Goal: Transaction & Acquisition: Purchase product/service

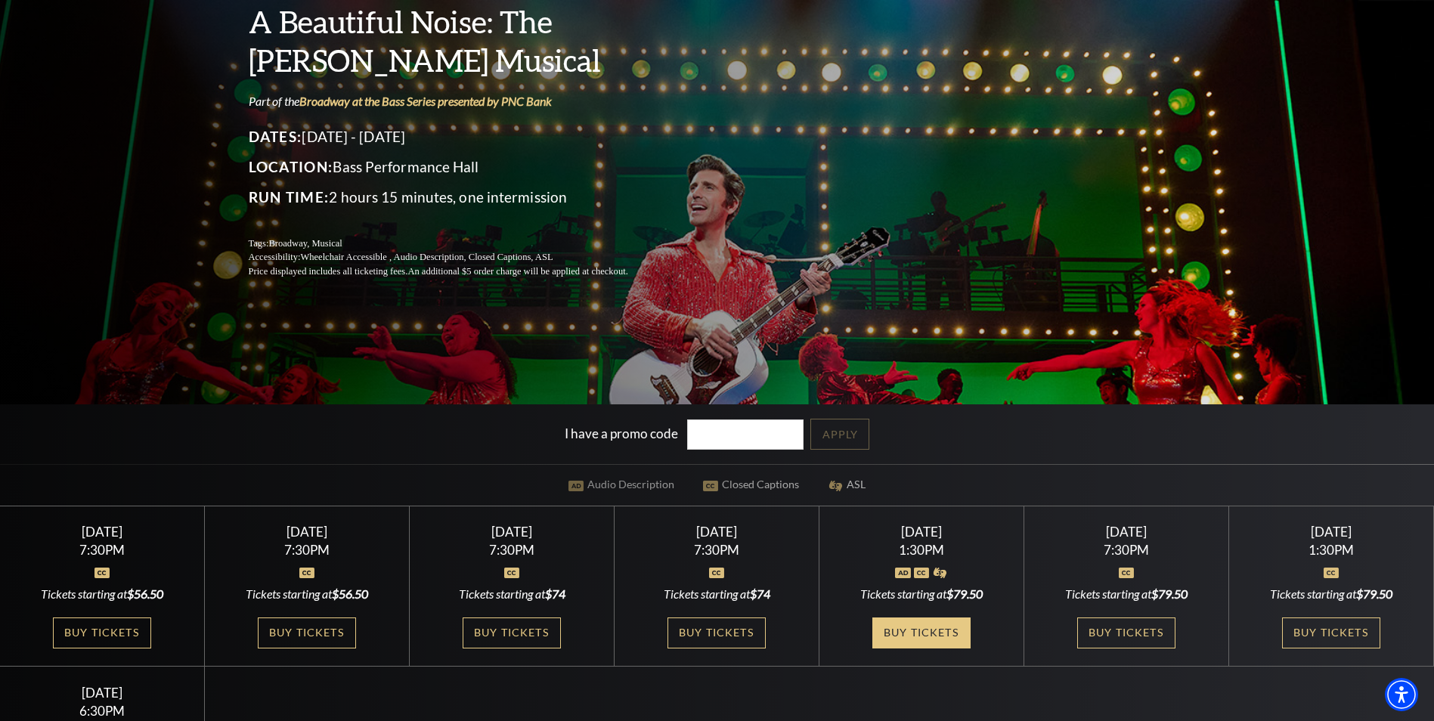
scroll to position [453, 0]
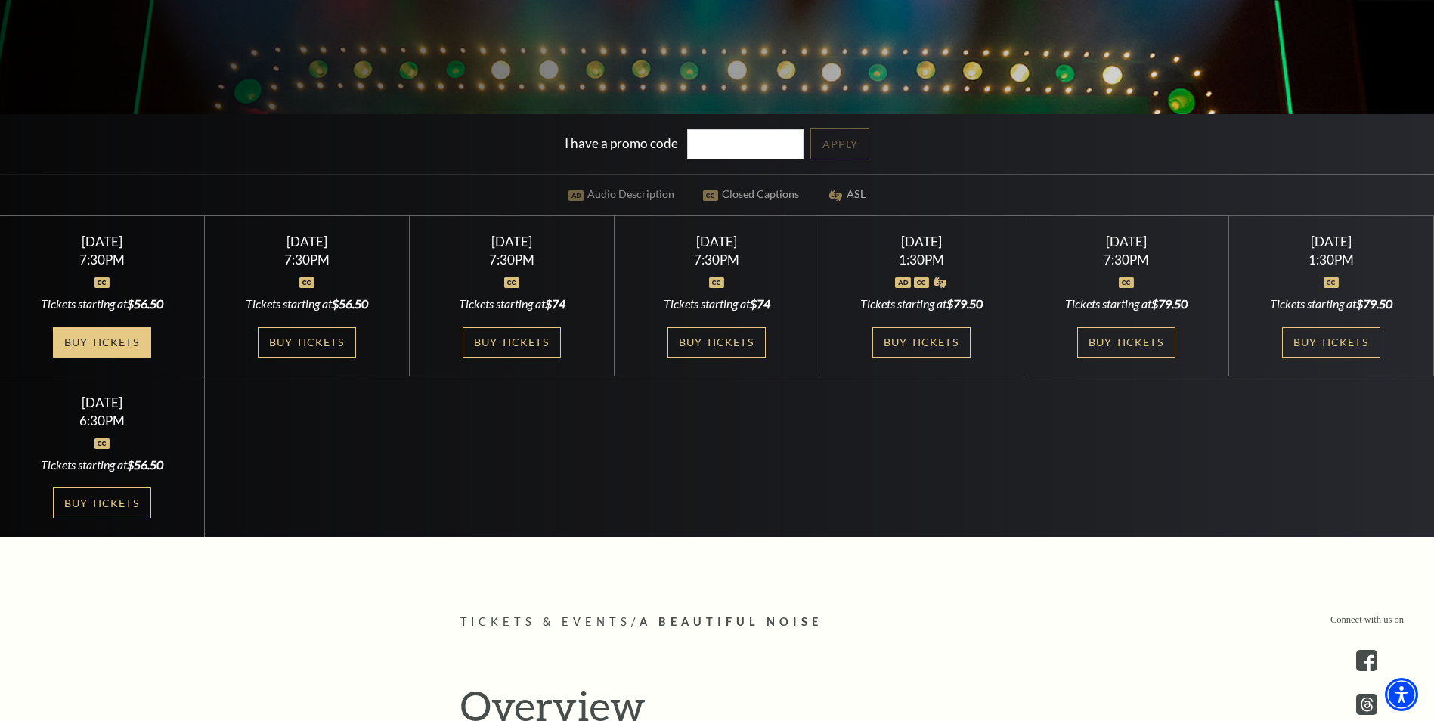
click at [98, 337] on link "Buy Tickets" at bounding box center [102, 342] width 98 height 31
